Goal: Transaction & Acquisition: Purchase product/service

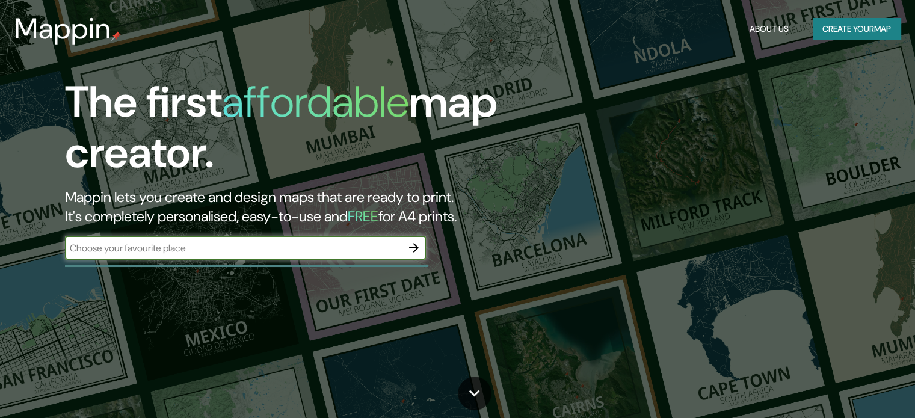
click at [263, 241] on input "text" at bounding box center [233, 248] width 337 height 14
type input "[GEOGRAPHIC_DATA][PERSON_NAME]"
click at [412, 254] on icon "button" at bounding box center [414, 248] width 14 height 14
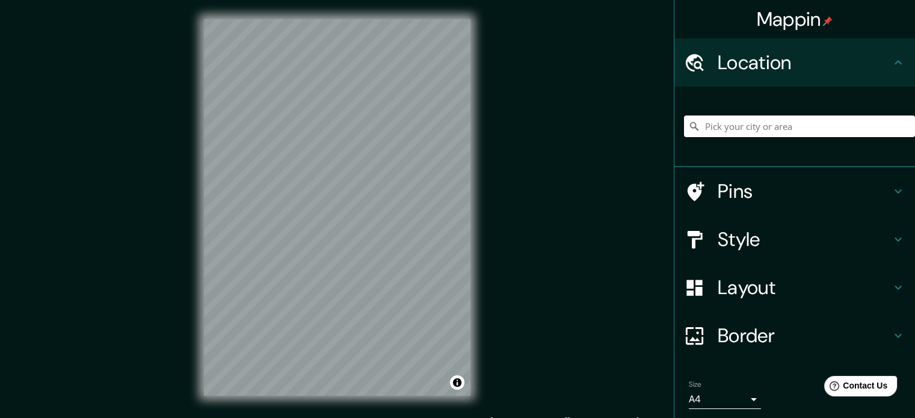
click at [719, 129] on input "Pick your city or area" at bounding box center [799, 127] width 231 height 22
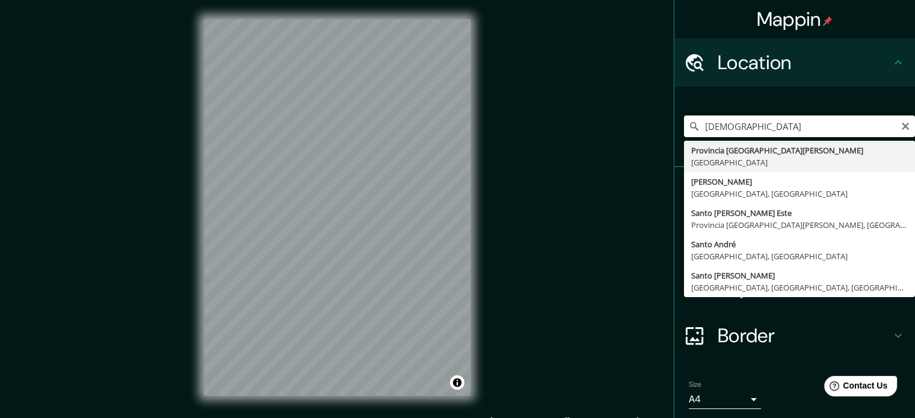
type input "Provincia [GEOGRAPHIC_DATA][PERSON_NAME], [GEOGRAPHIC_DATA]"
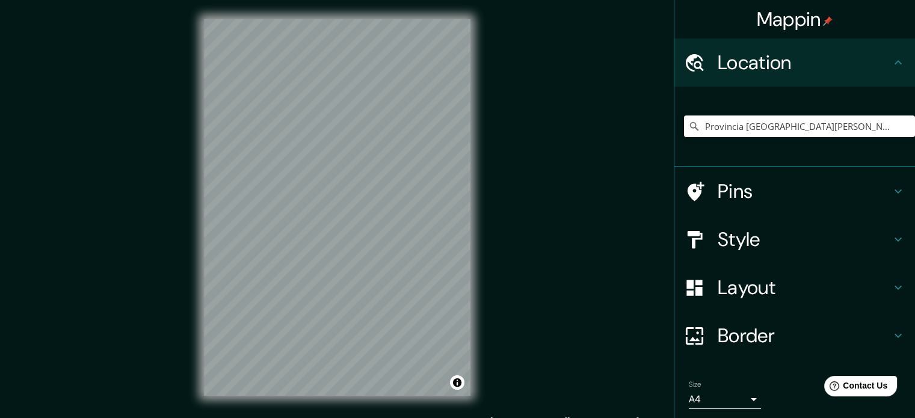
click at [797, 202] on h4 "Pins" at bounding box center [804, 191] width 173 height 24
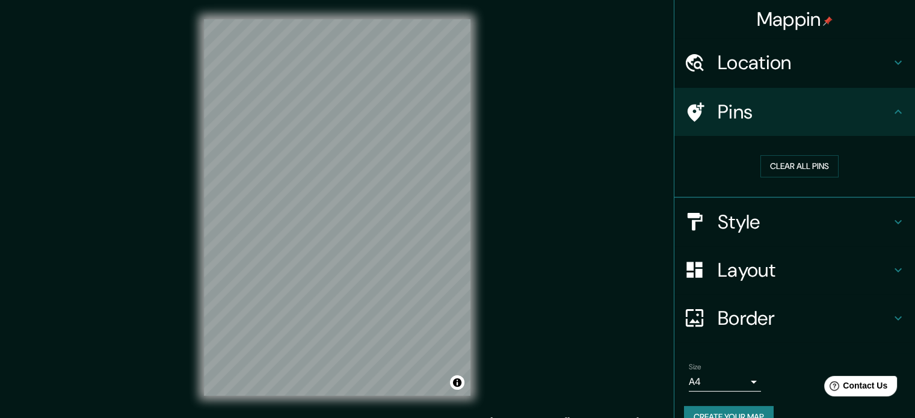
click at [840, 117] on h4 "Pins" at bounding box center [804, 112] width 173 height 24
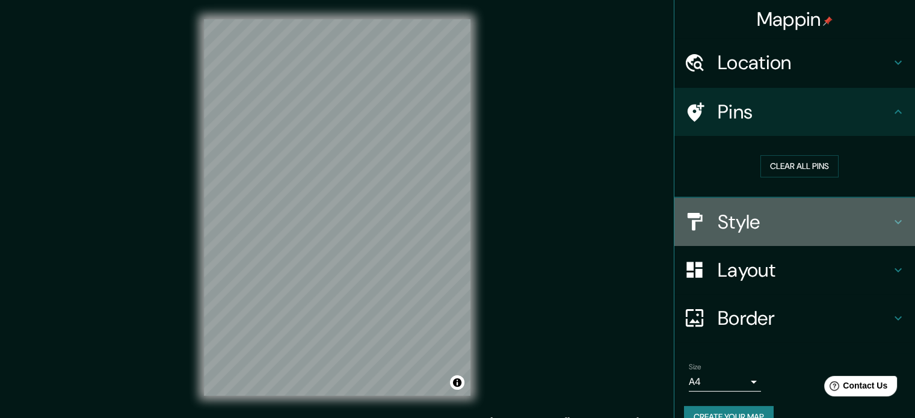
click at [796, 220] on h4 "Style" at bounding box center [804, 222] width 173 height 24
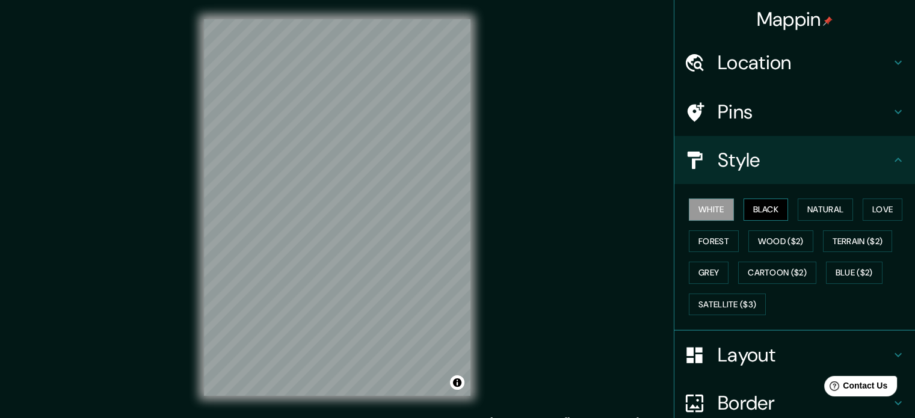
click at [753, 206] on button "Black" at bounding box center [766, 210] width 45 height 22
click at [750, 356] on h4 "Layout" at bounding box center [804, 355] width 173 height 24
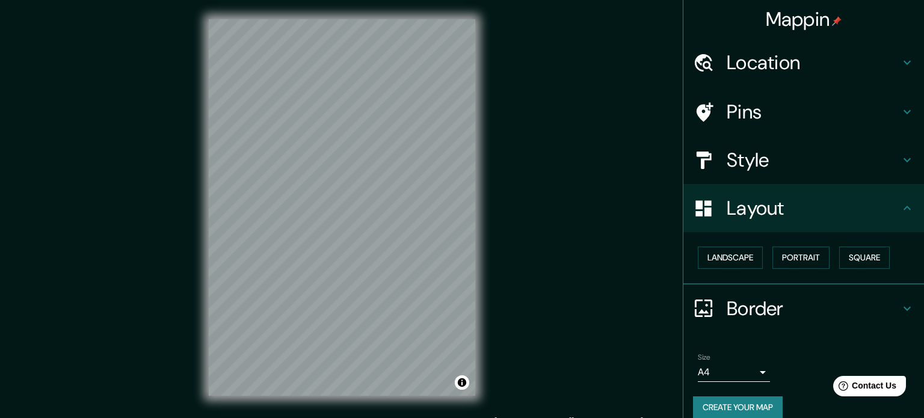
click at [735, 375] on body "Mappin Location [GEOGRAPHIC_DATA][PERSON_NAME], [GEOGRAPHIC_DATA] Pins Style La…" at bounding box center [462, 209] width 924 height 418
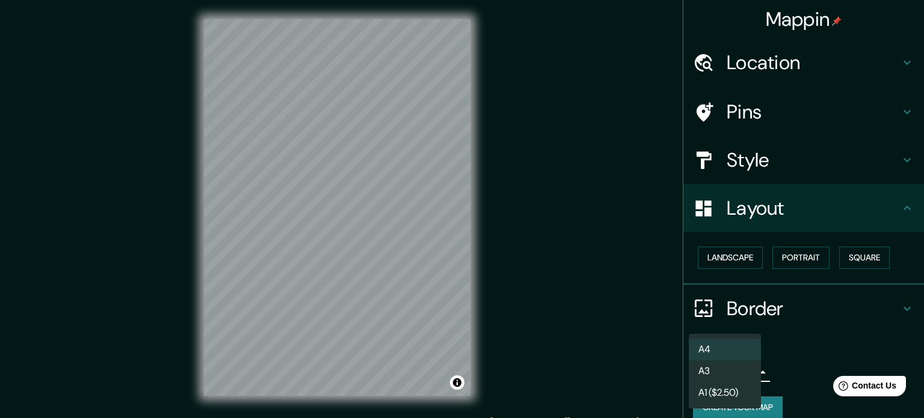
click at [732, 369] on li "A3" at bounding box center [725, 371] width 72 height 22
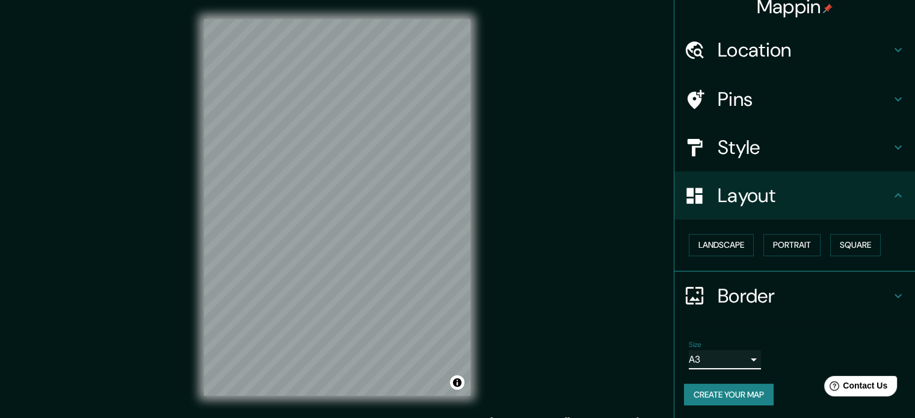
scroll to position [13, 0]
click at [745, 353] on body "Mappin Location [GEOGRAPHIC_DATA][PERSON_NAME], [GEOGRAPHIC_DATA] Pins Style La…" at bounding box center [457, 209] width 915 height 418
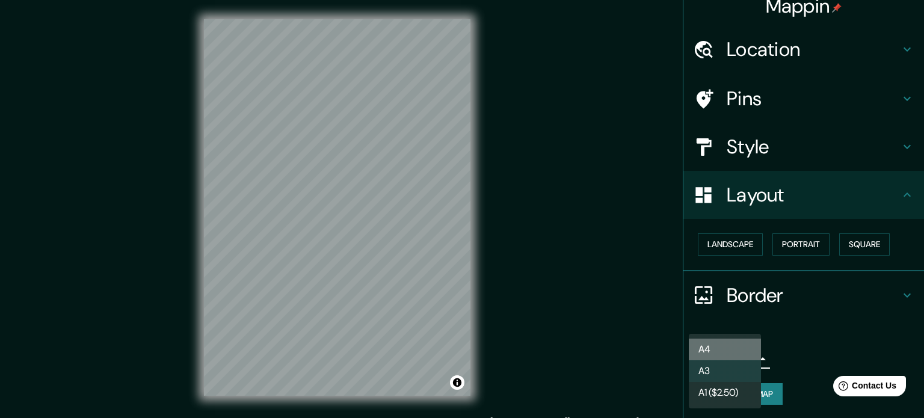
click at [747, 340] on li "A4" at bounding box center [725, 350] width 72 height 22
type input "single"
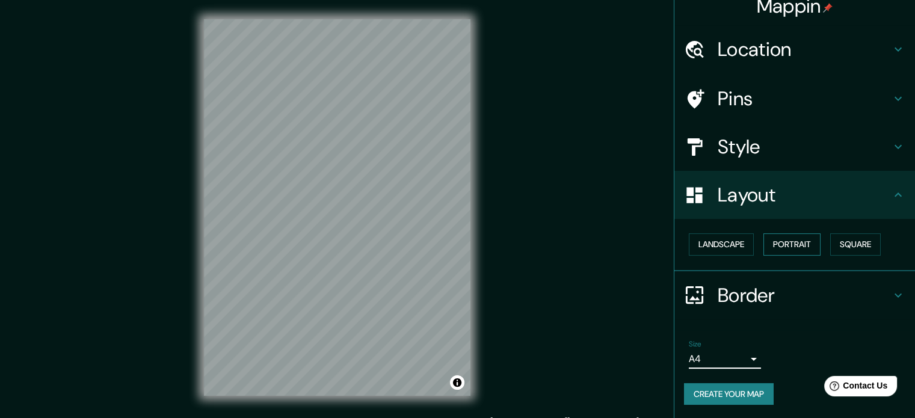
click at [803, 246] on button "Portrait" at bounding box center [791, 244] width 57 height 22
click at [788, 250] on button "Portrait" at bounding box center [791, 244] width 57 height 22
click at [717, 246] on button "Landscape" at bounding box center [721, 244] width 65 height 22
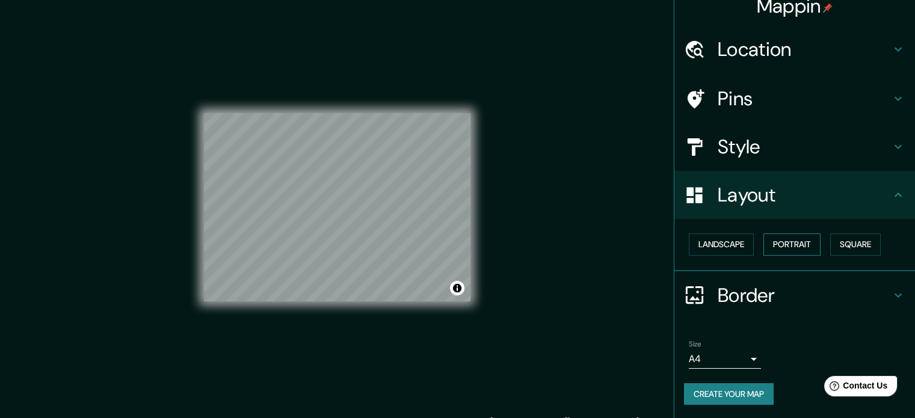
click at [796, 242] on button "Portrait" at bounding box center [791, 244] width 57 height 22
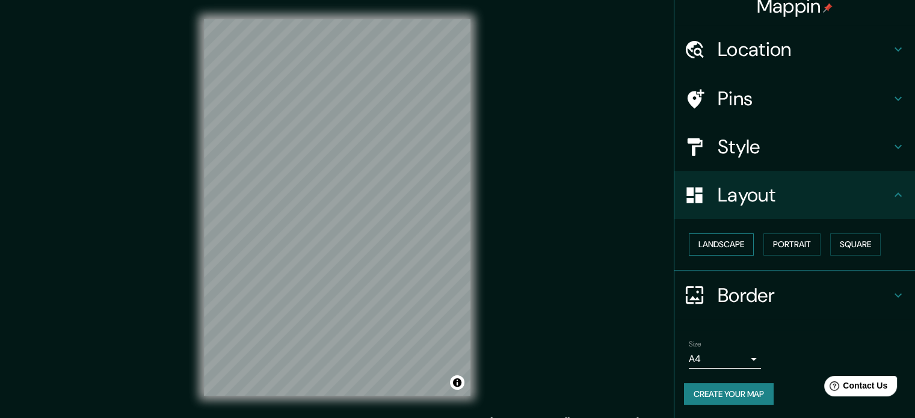
click at [720, 251] on button "Landscape" at bounding box center [721, 244] width 65 height 22
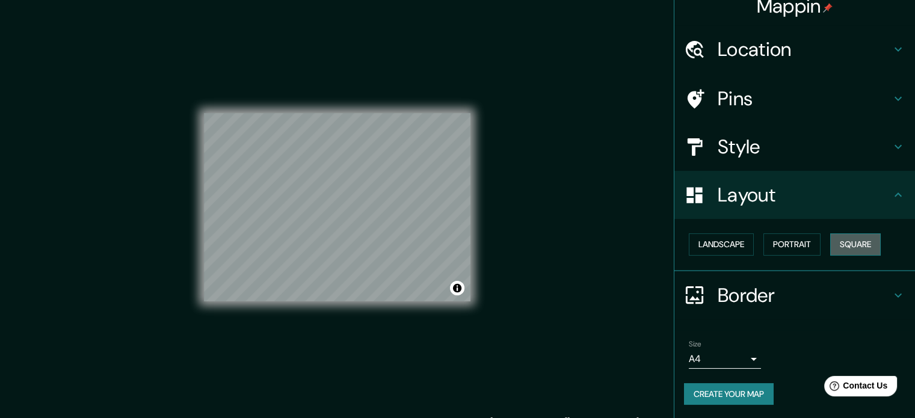
click at [849, 236] on button "Square" at bounding box center [855, 244] width 51 height 22
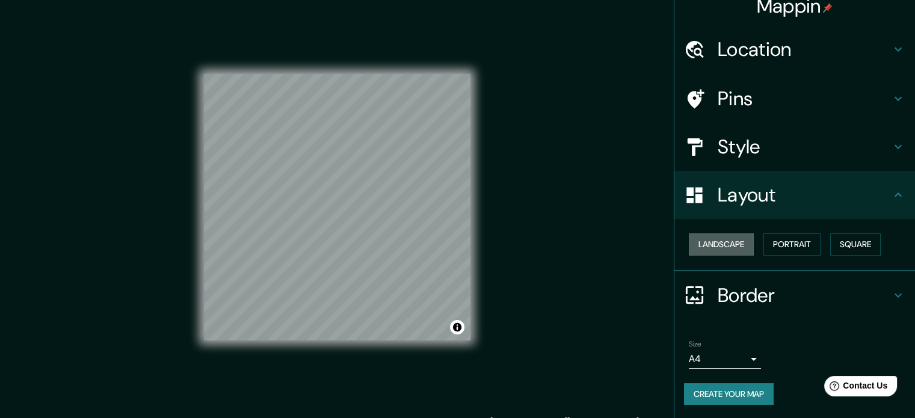
click at [720, 248] on button "Landscape" at bounding box center [721, 244] width 65 height 22
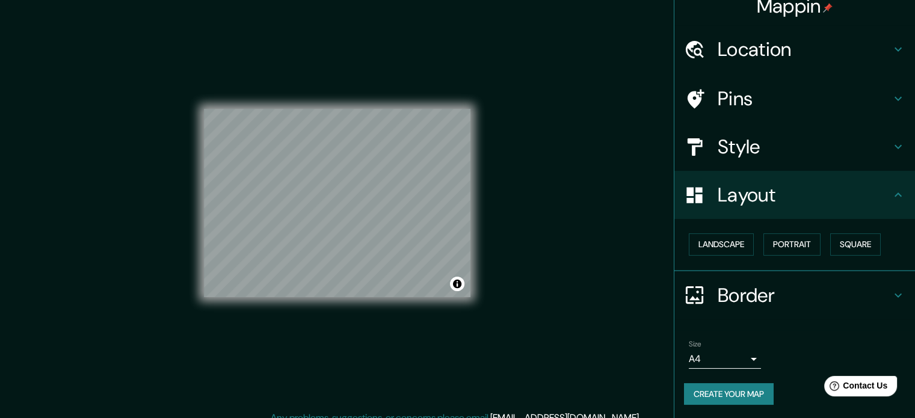
scroll to position [16, 0]
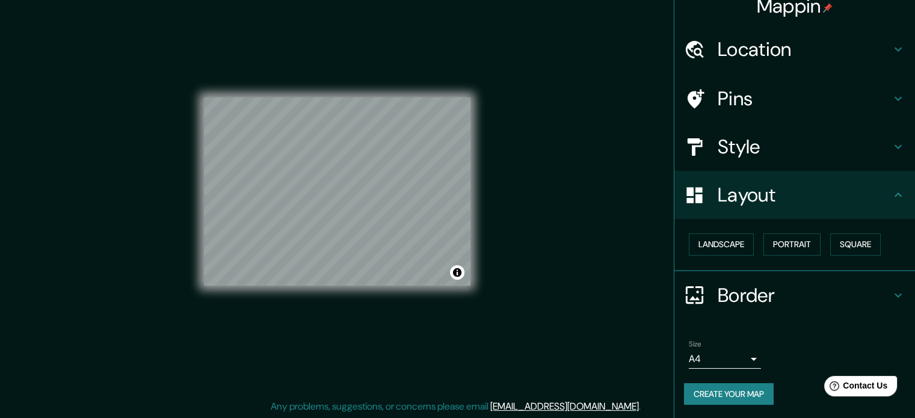
click at [866, 154] on h4 "Style" at bounding box center [804, 147] width 173 height 24
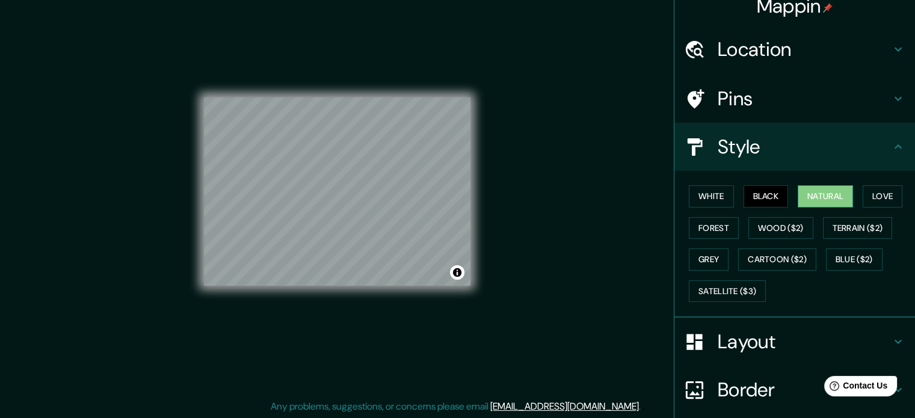
click at [798, 200] on button "Natural" at bounding box center [825, 196] width 55 height 22
drag, startPoint x: 775, startPoint y: 201, endPoint x: 833, endPoint y: 202, distance: 57.8
click at [780, 201] on button "Black" at bounding box center [766, 196] width 45 height 22
click at [867, 196] on button "Love" at bounding box center [883, 196] width 40 height 22
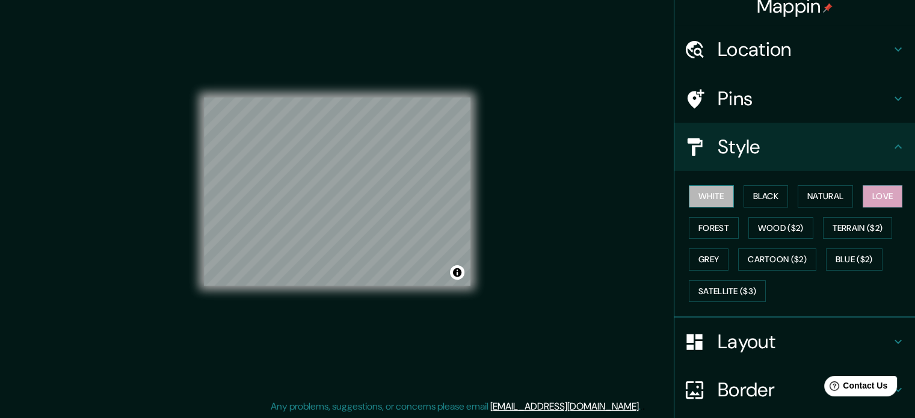
click at [698, 193] on button "White" at bounding box center [711, 196] width 45 height 22
click at [747, 196] on button "Black" at bounding box center [766, 196] width 45 height 22
click at [724, 192] on button "White" at bounding box center [711, 196] width 45 height 22
click at [772, 199] on button "Black" at bounding box center [766, 196] width 45 height 22
